Goal: Task Accomplishment & Management: Manage account settings

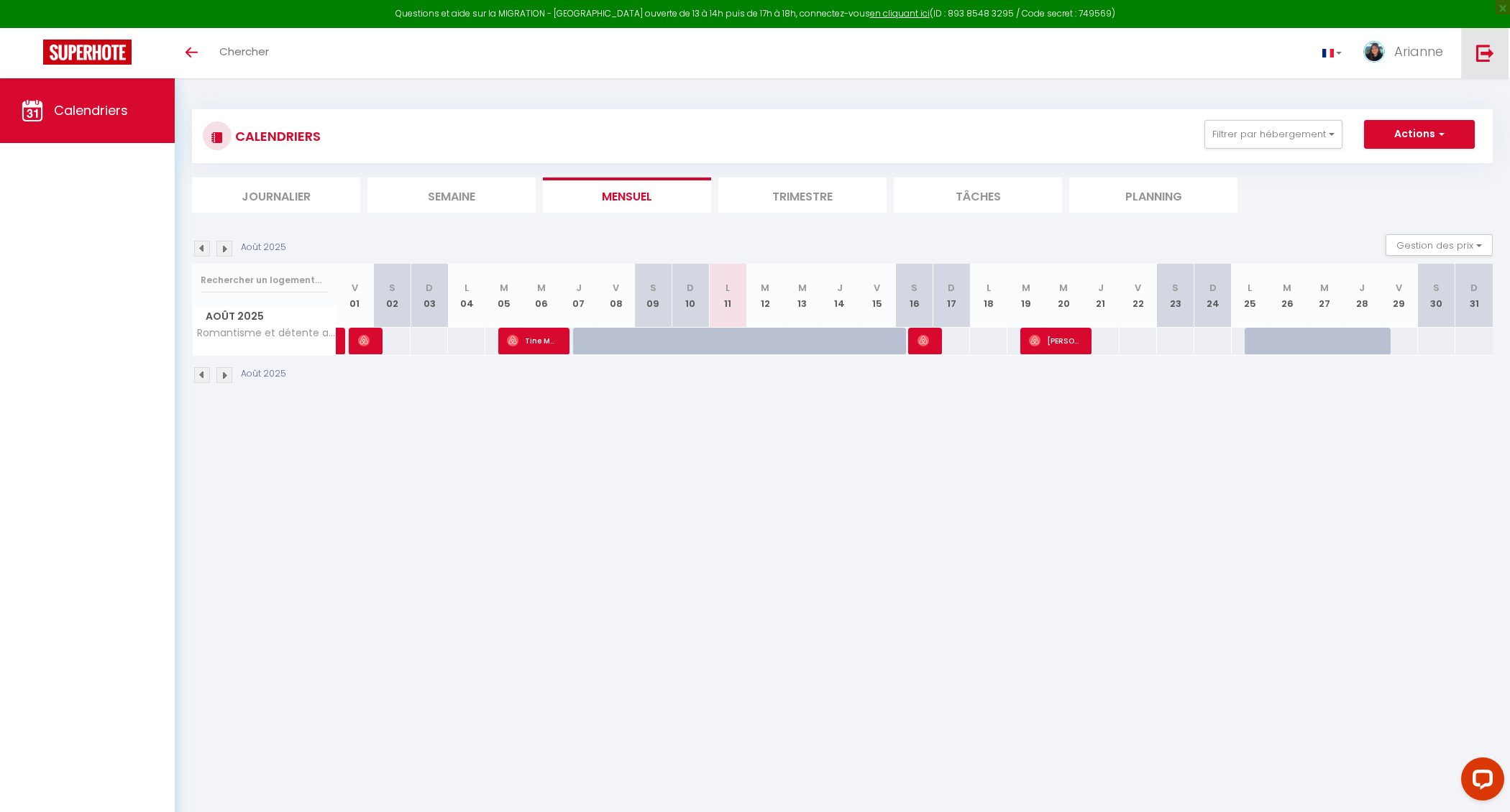
click at [1491, 53] on img at bounding box center [1485, 53] width 18 height 18
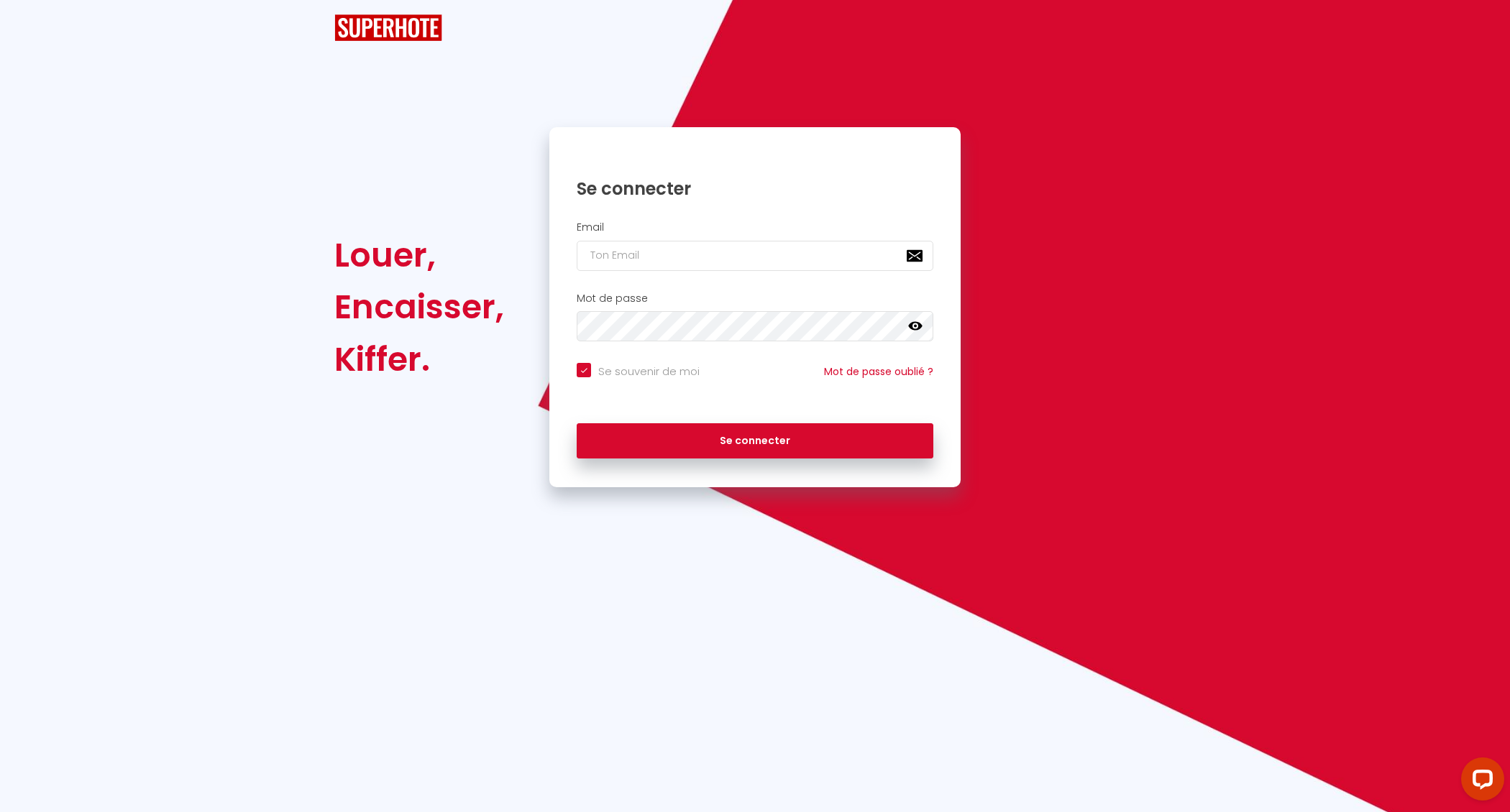
checkbox input "true"
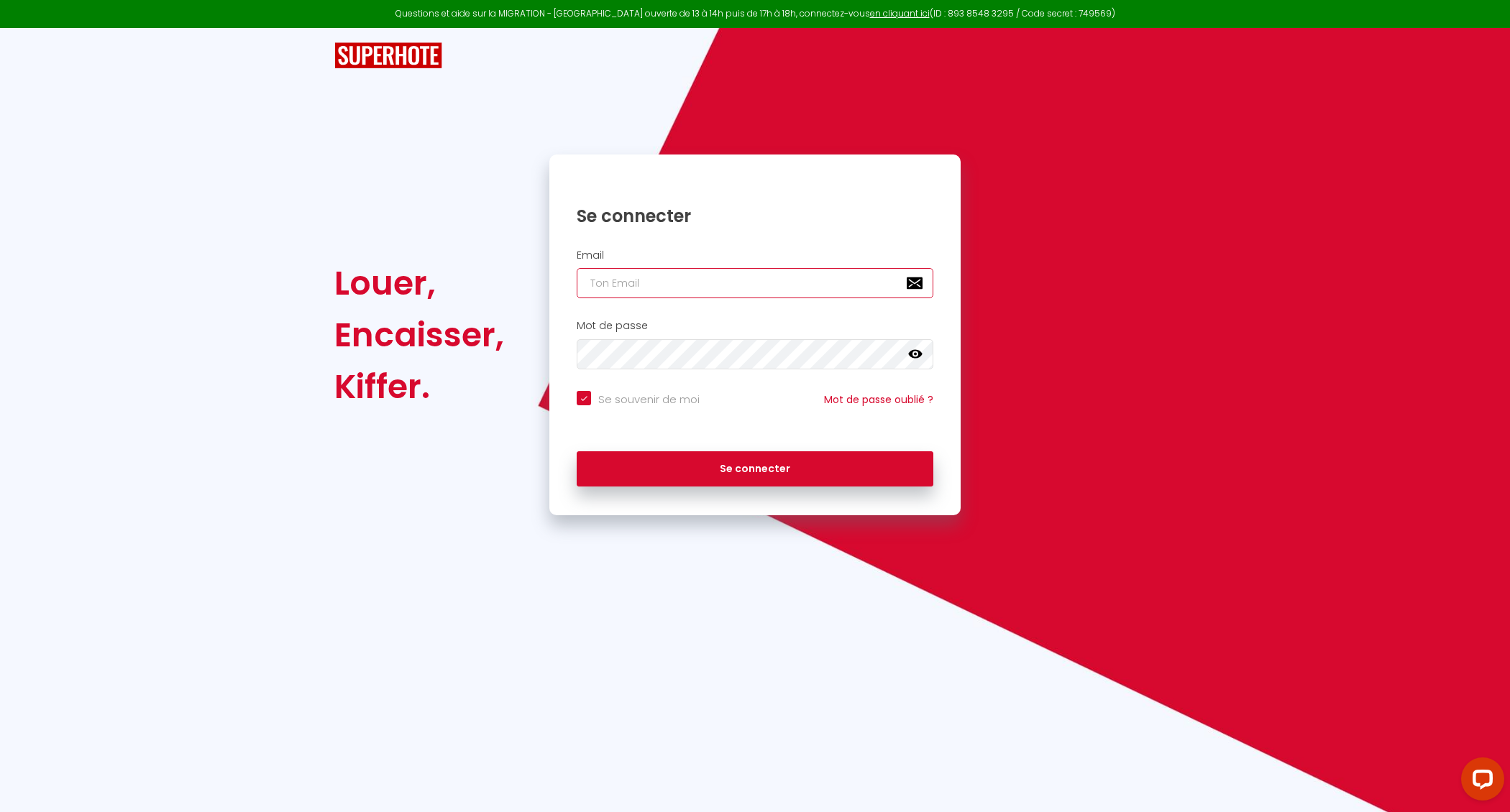
type input "[EMAIL_ADDRESS][MEDICAL_DATA][DOMAIN_NAME]"
checkbox input "true"
click at [815, 276] on input "[EMAIL_ADDRESS][MEDICAL_DATA][DOMAIN_NAME]" at bounding box center [755, 283] width 356 height 30
type input "[EMAIL_ADDRESS][DOMAIN_NAME]"
checkbox input "true"
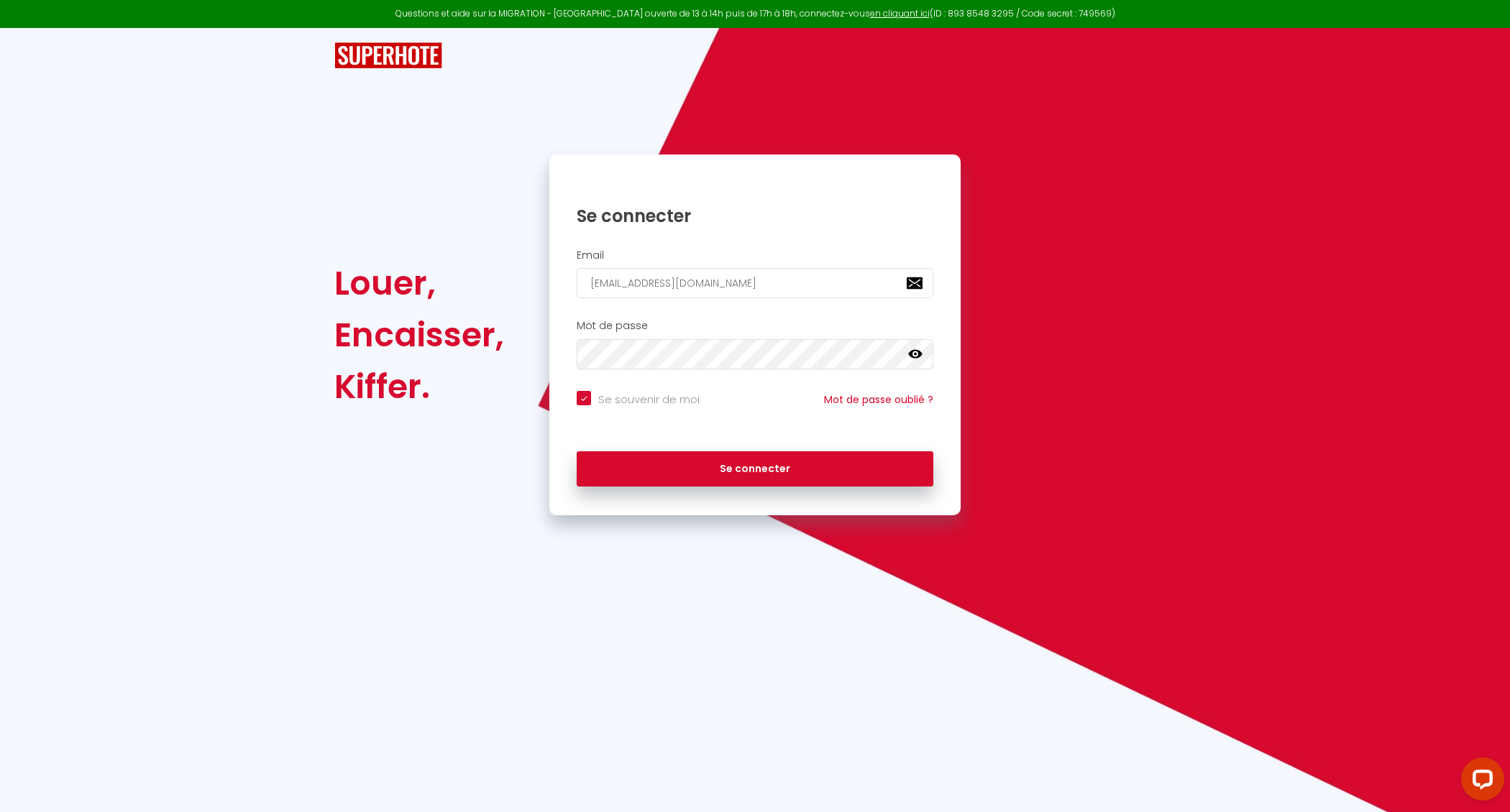
click at [754, 294] on input "[EMAIL_ADDRESS][DOMAIN_NAME]" at bounding box center [755, 283] width 356 height 30
type input "[EMAIL_ADDRESS][MEDICAL_DATA][DOMAIN_NAME]"
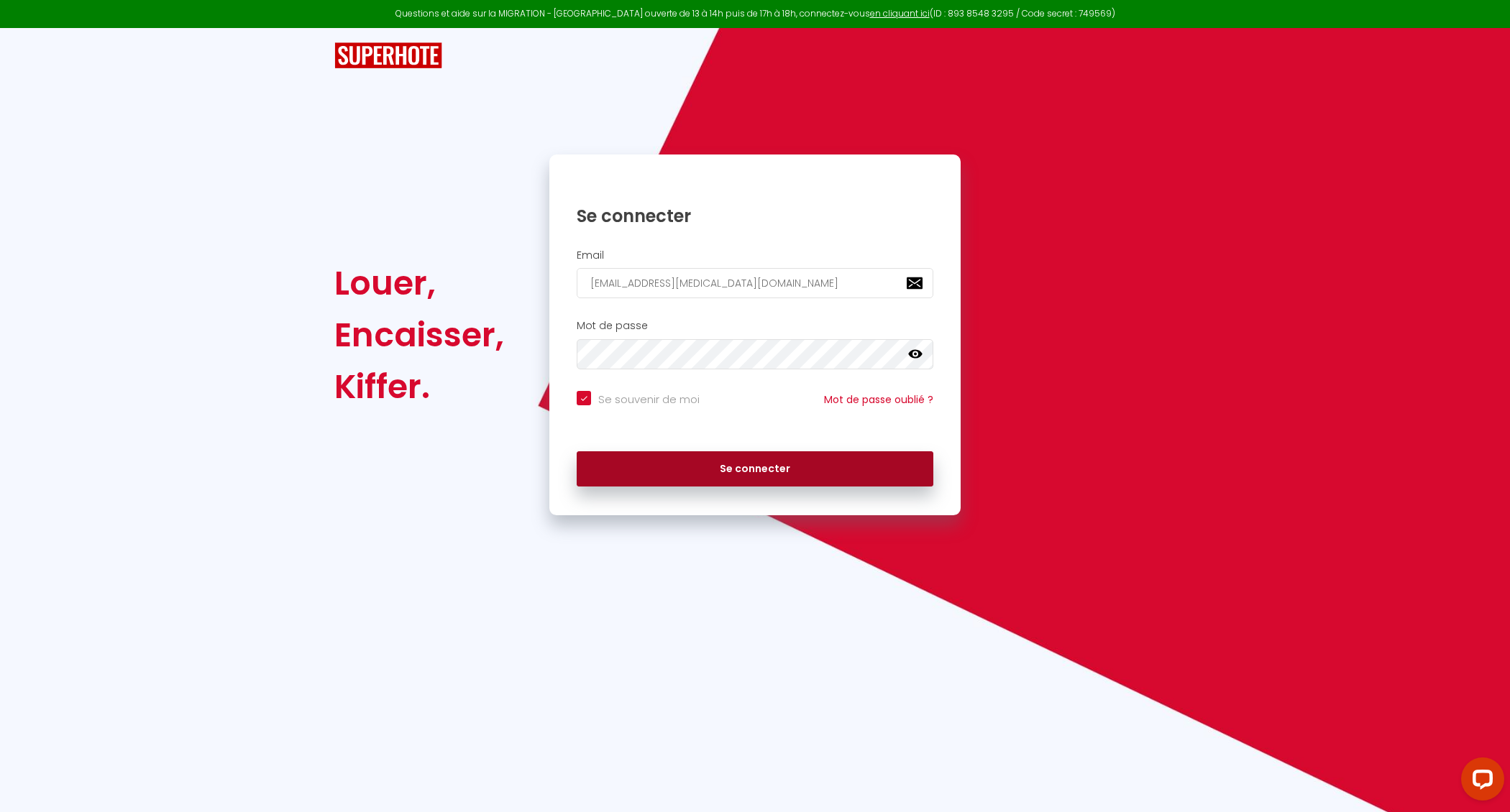
click at [762, 472] on button "Se connecter" at bounding box center [755, 469] width 356 height 36
checkbox input "true"
